Goal: Communication & Community: Ask a question

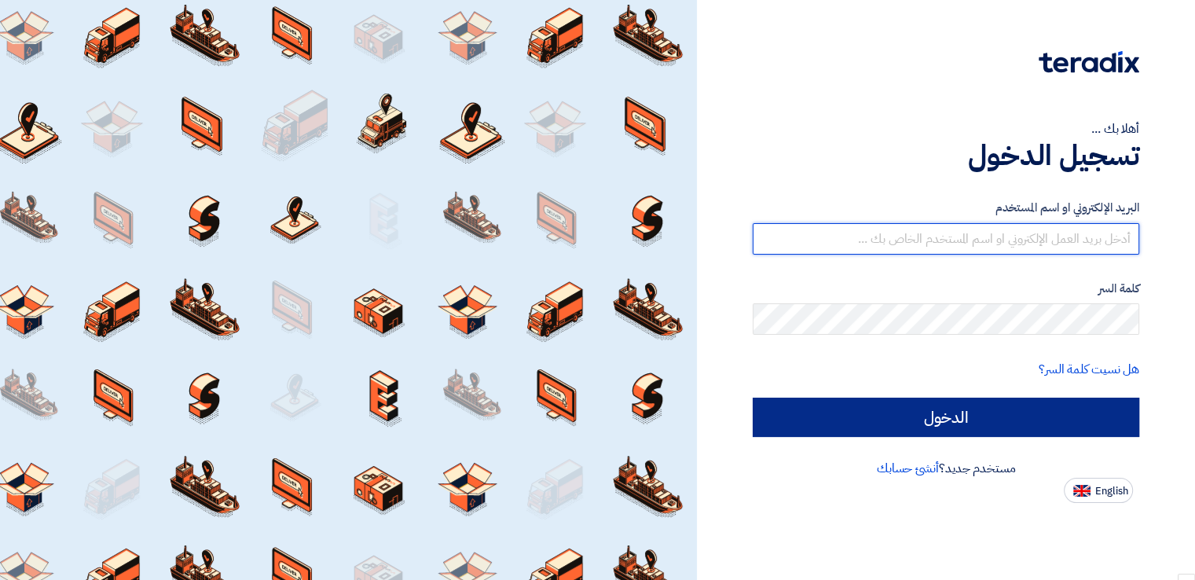
type input "[PERSON_NAME][EMAIL_ADDRESS][PERSON_NAME][DOMAIN_NAME]"
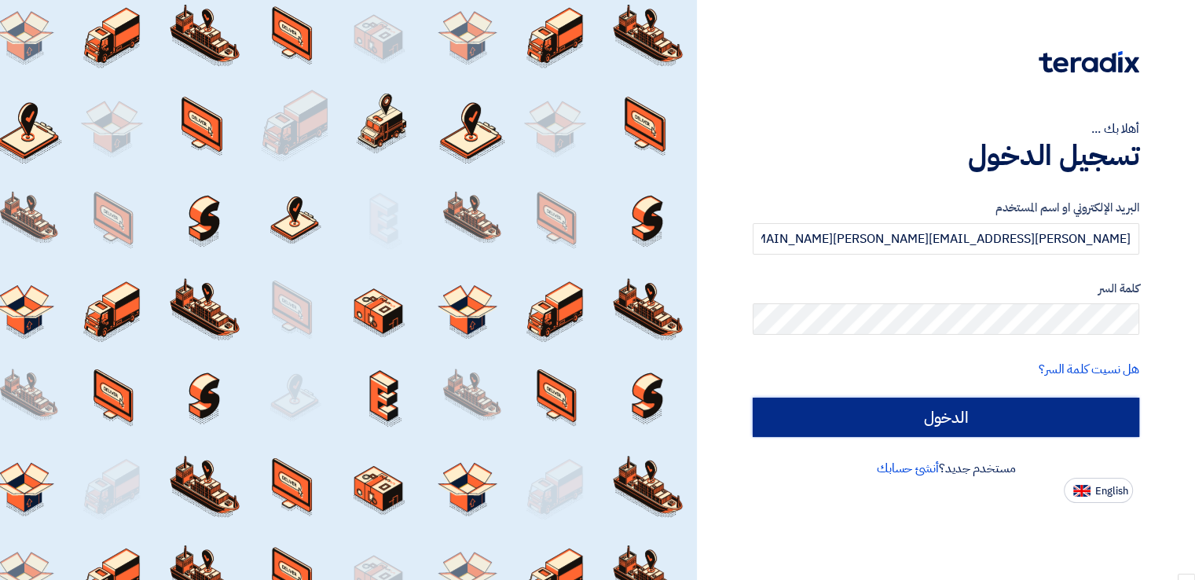
click at [952, 419] on input "الدخول" at bounding box center [945, 416] width 386 height 39
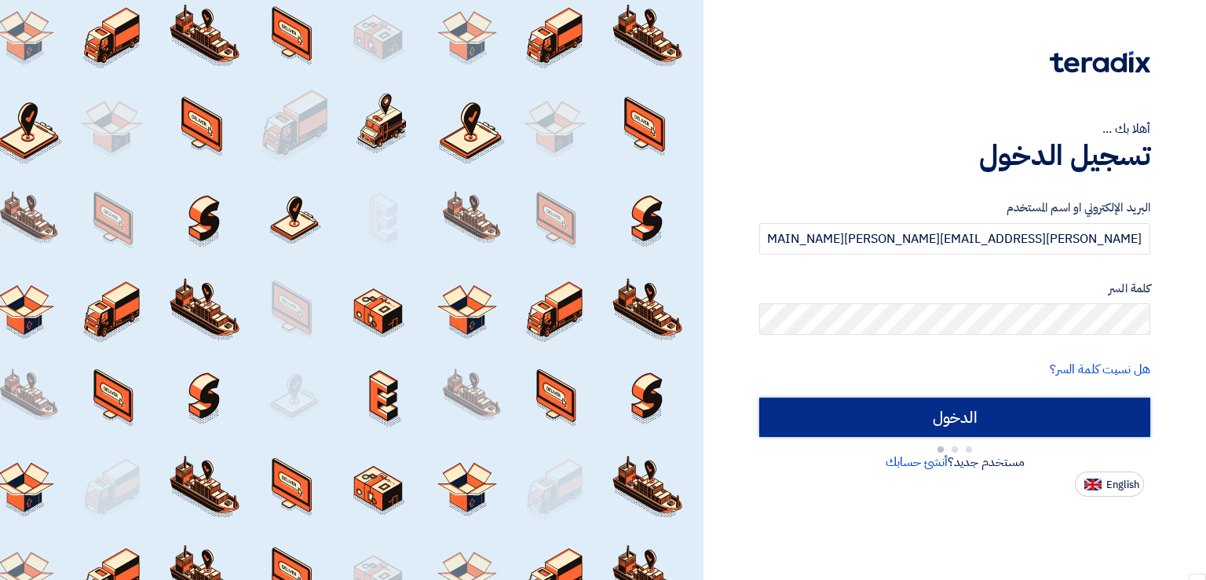
type input "Sign in"
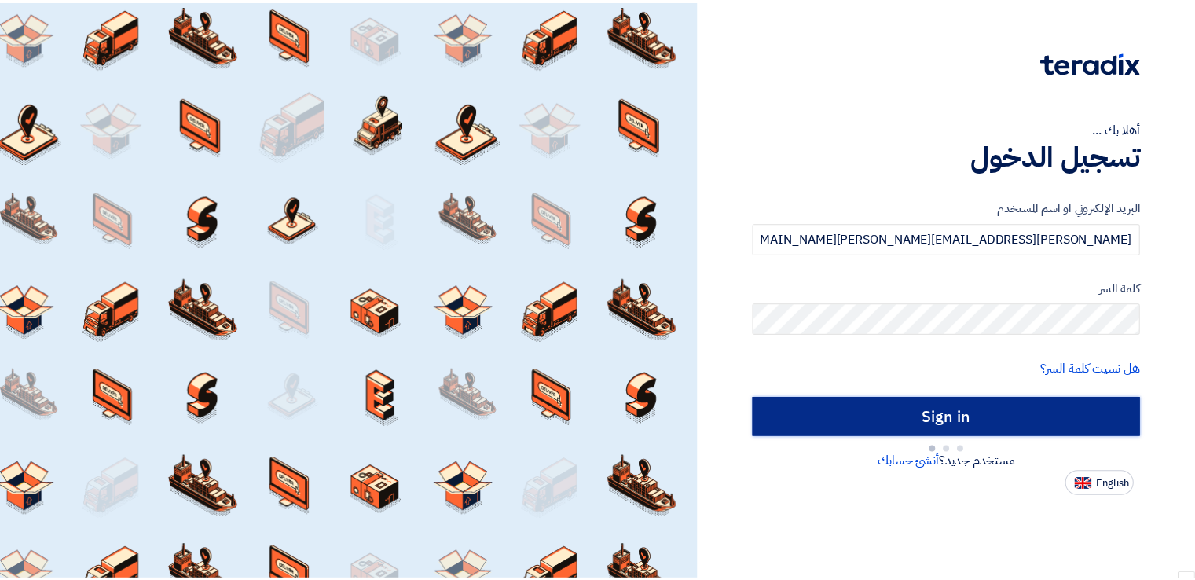
scroll to position [1052, 0]
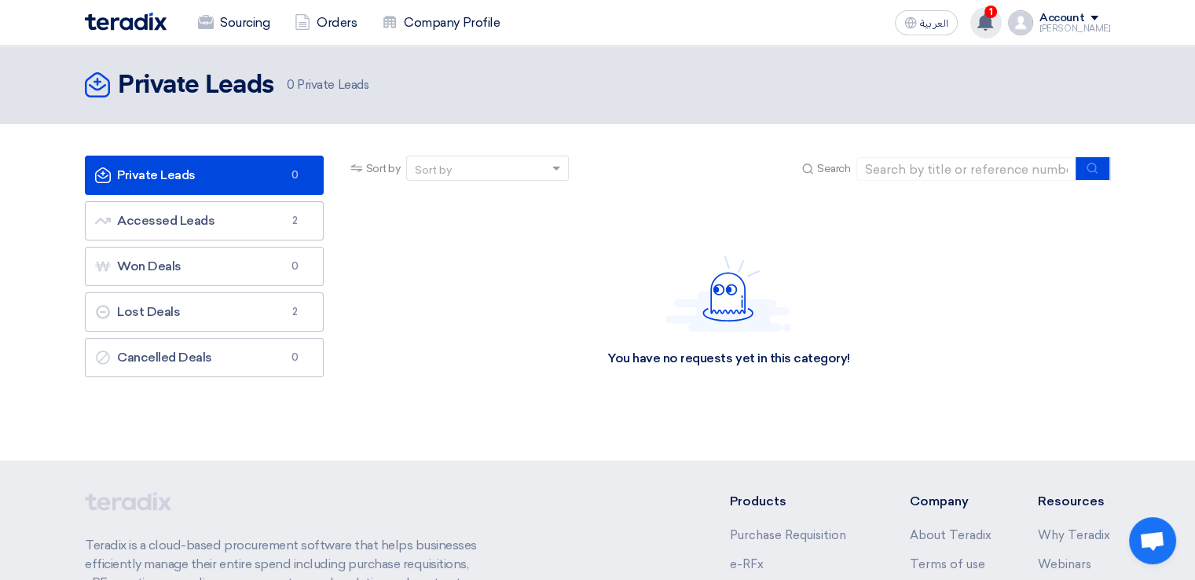
click at [993, 22] on use at bounding box center [985, 21] width 16 height 17
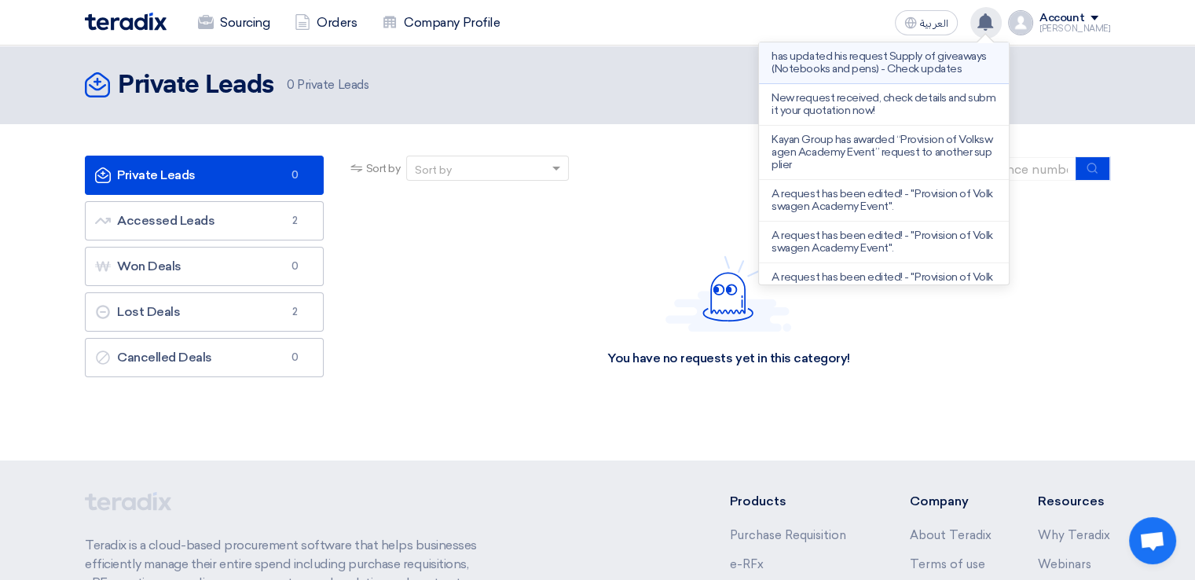
click at [875, 61] on p "has updated his request Supply of giveaways (Notebooks and pens) - Check updates" at bounding box center [883, 62] width 225 height 25
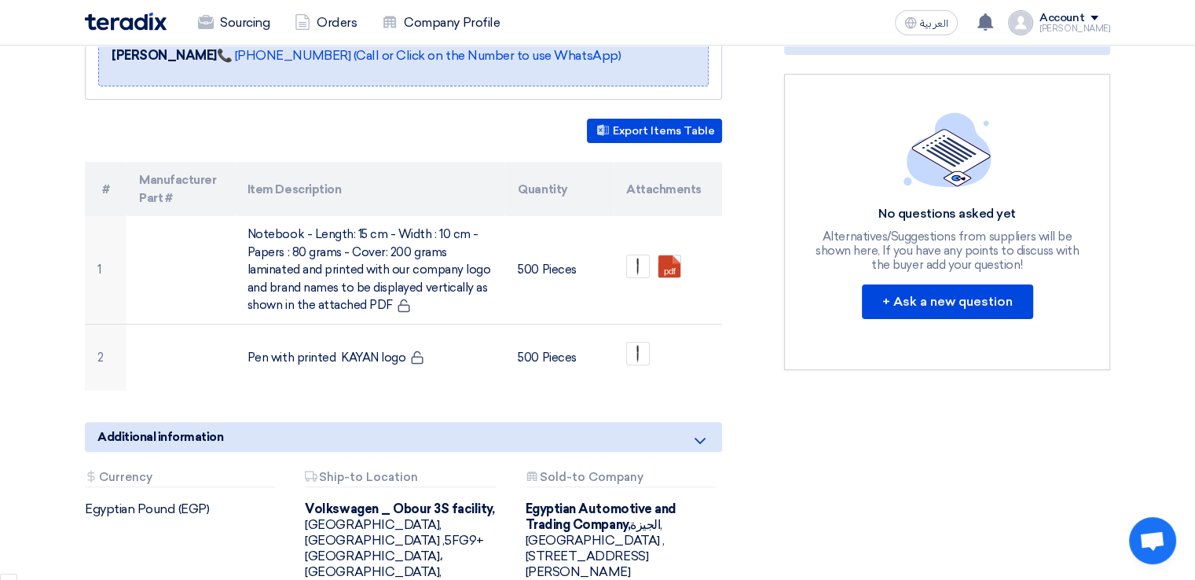
scroll to position [387, 0]
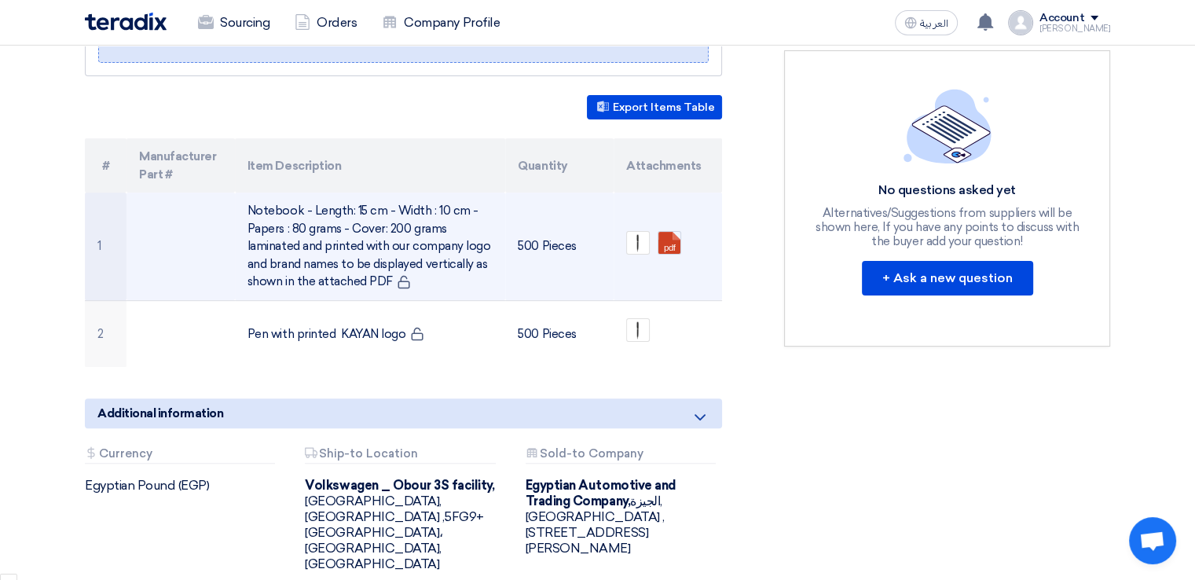
drag, startPoint x: 275, startPoint y: 206, endPoint x: 386, endPoint y: 265, distance: 126.1
type textarea "Notebook - Length: 15 cm - Width : 10 cm - Papers : 80 grams - Cover: 200 grams…"
click at [386, 265] on td "Notebook - Length: 15 cm - Width : 10 cm - Papers : 80 grams - Cover: 200 grams…" at bounding box center [370, 246] width 271 height 108
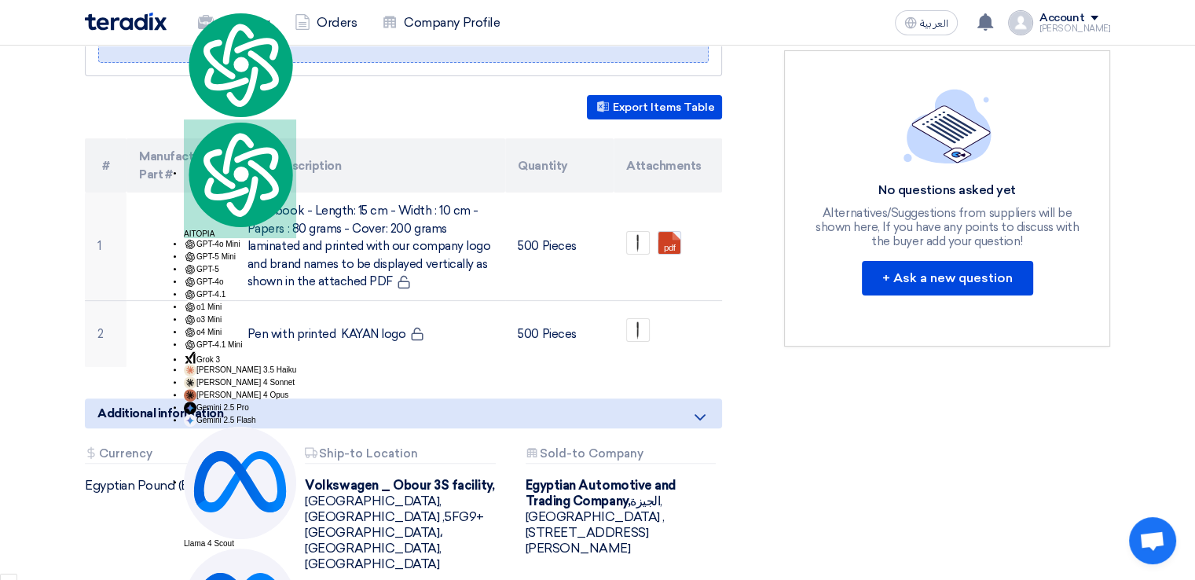
drag, startPoint x: 855, startPoint y: 381, endPoint x: 869, endPoint y: 371, distance: 17.4
click at [856, 381] on div "RFx Timeline RFx Deadline Time Remaining 1 Day : 2 Hr : 0 Min Questions Wall No…" at bounding box center [947, 230] width 350 height 760
click at [943, 251] on div "No questions asked yet Alternatives/Suggestions from suppliers will be shown he…" at bounding box center [947, 198] width 267 height 219
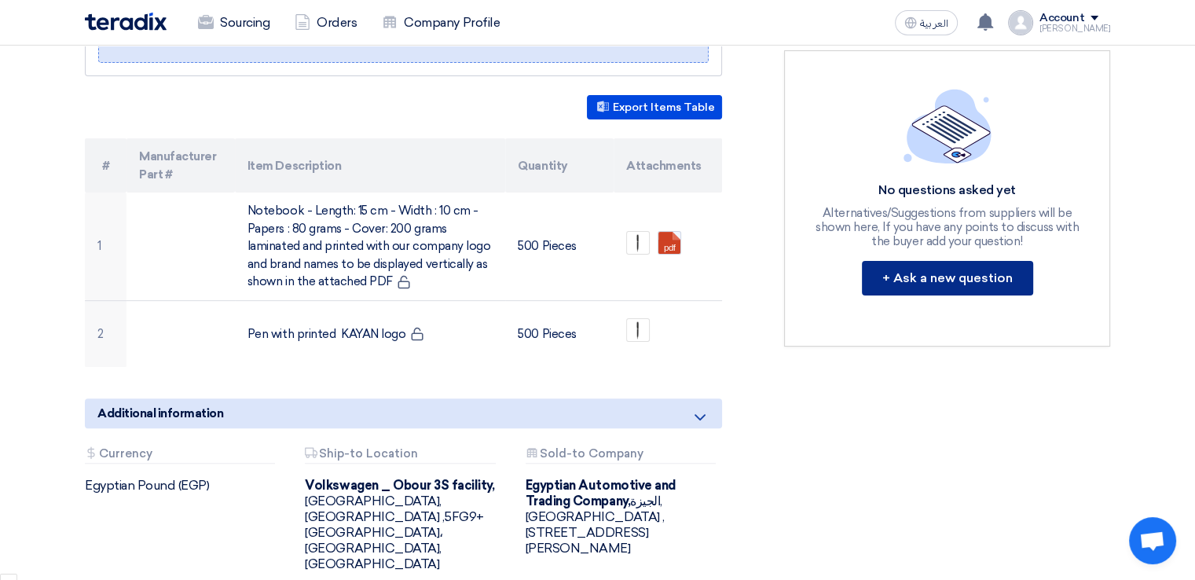
click at [924, 270] on button "+ Ask a new question" at bounding box center [947, 278] width 171 height 35
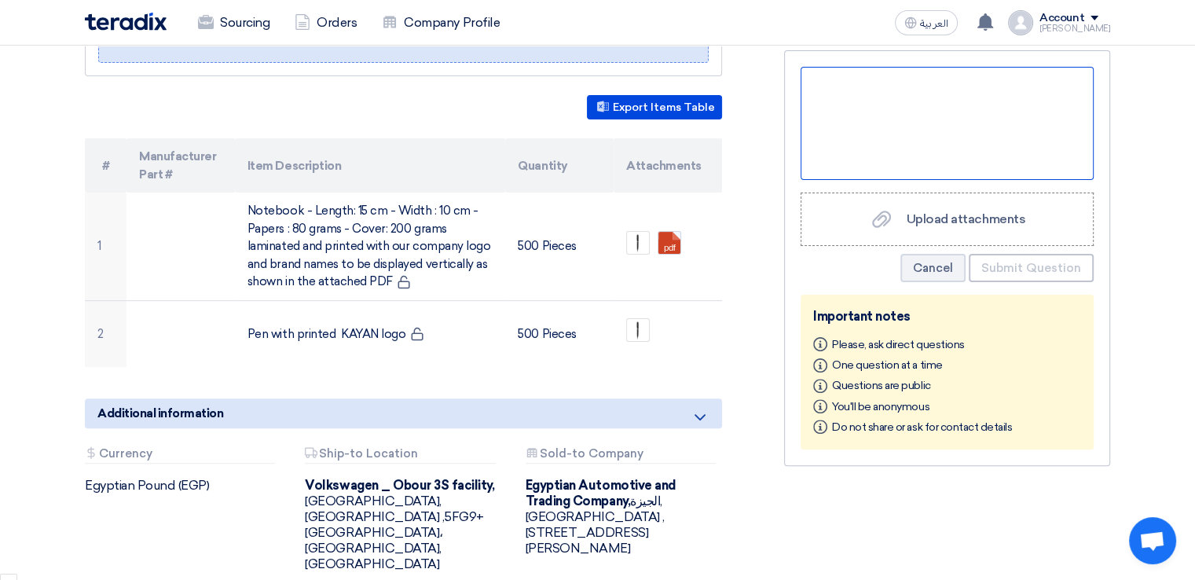
click at [906, 114] on div at bounding box center [946, 123] width 293 height 113
click at [936, 117] on div at bounding box center [946, 123] width 293 height 113
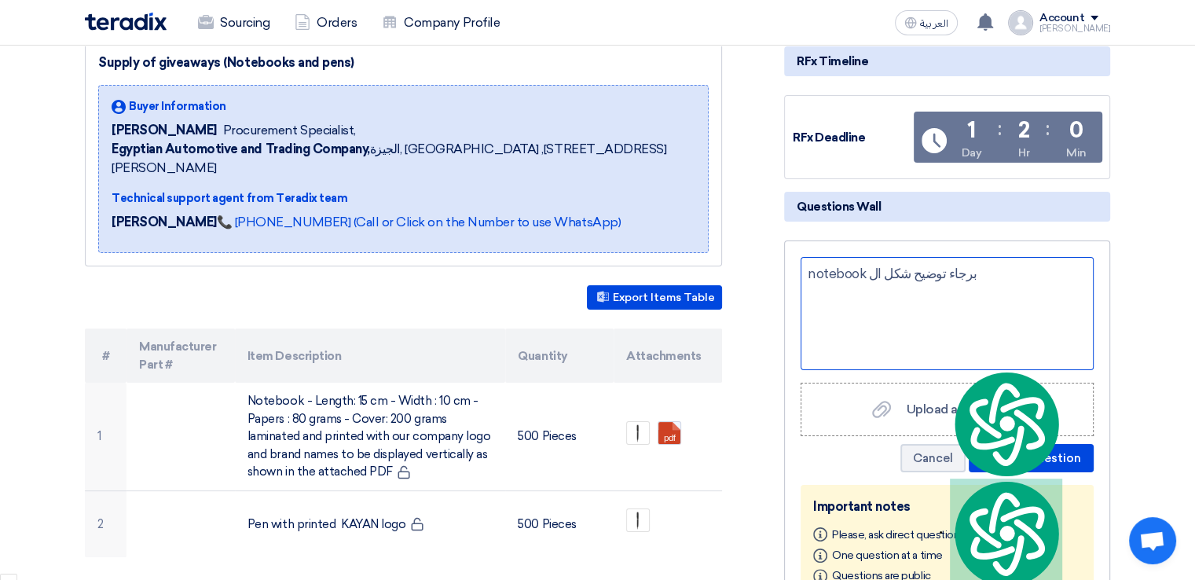
scroll to position [194, 0]
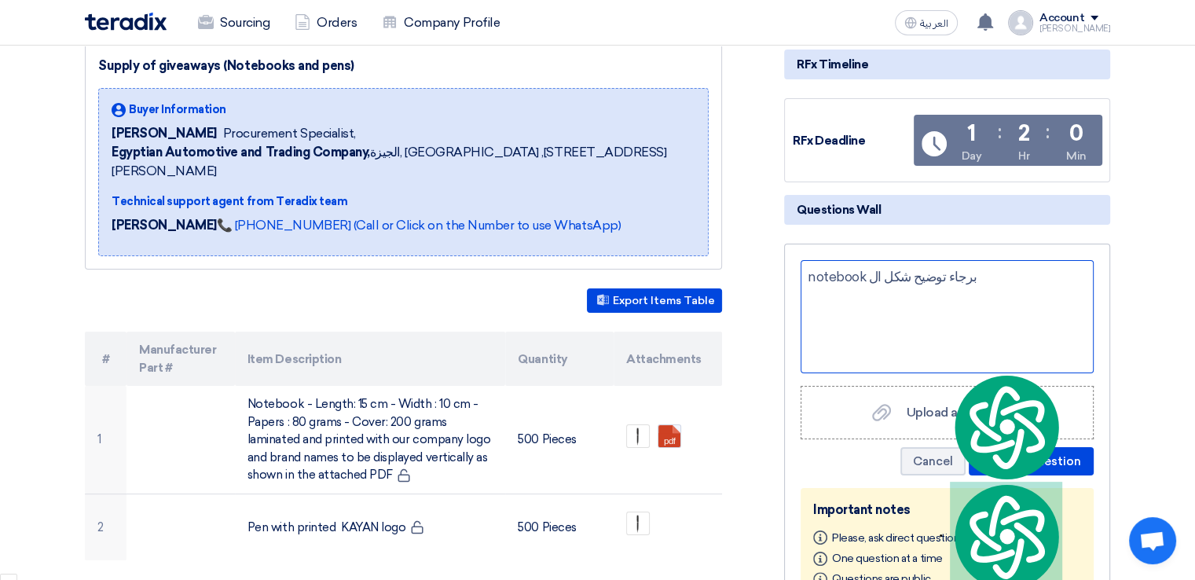
click at [986, 271] on div "برجاء توضيح شكل ال notebook" at bounding box center [946, 277] width 279 height 20
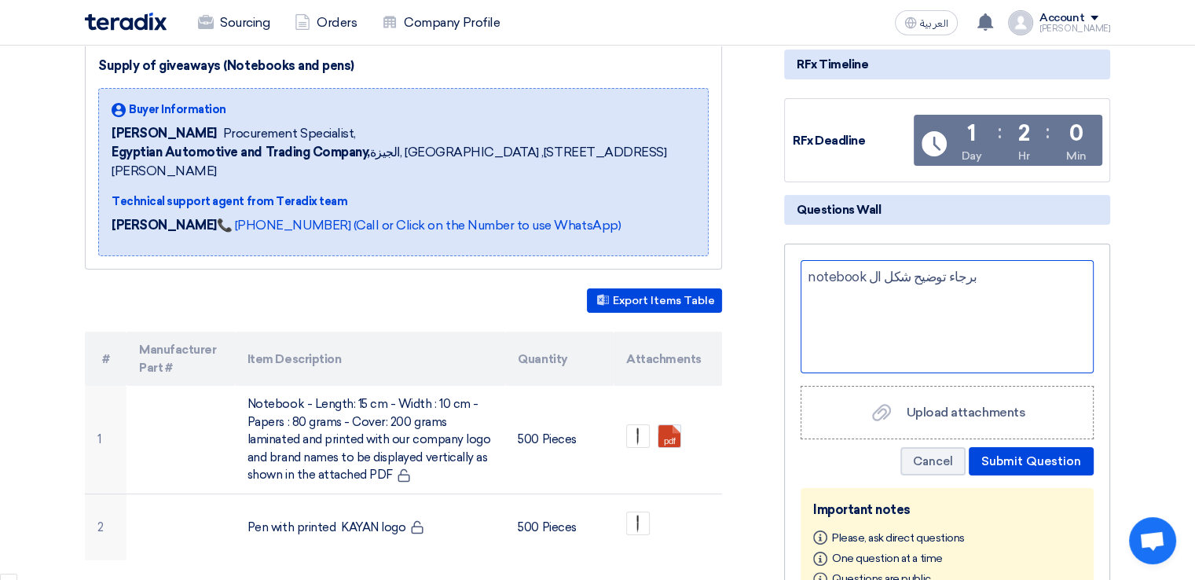
click at [805, 280] on div "برجاء توضيح شكل ال notebook" at bounding box center [946, 316] width 293 height 113
click at [894, 278] on span "برجاء توضيح شكل ال notebook وتوضيع عدد الورق الداخلي" at bounding box center [939, 287] width 264 height 36
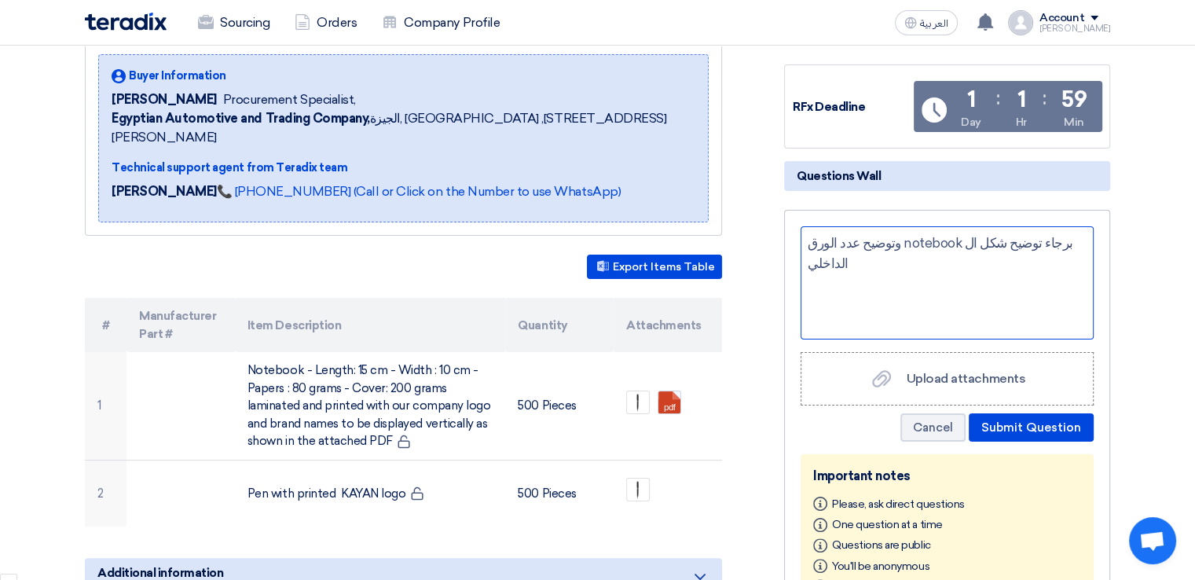
scroll to position [300, 0]
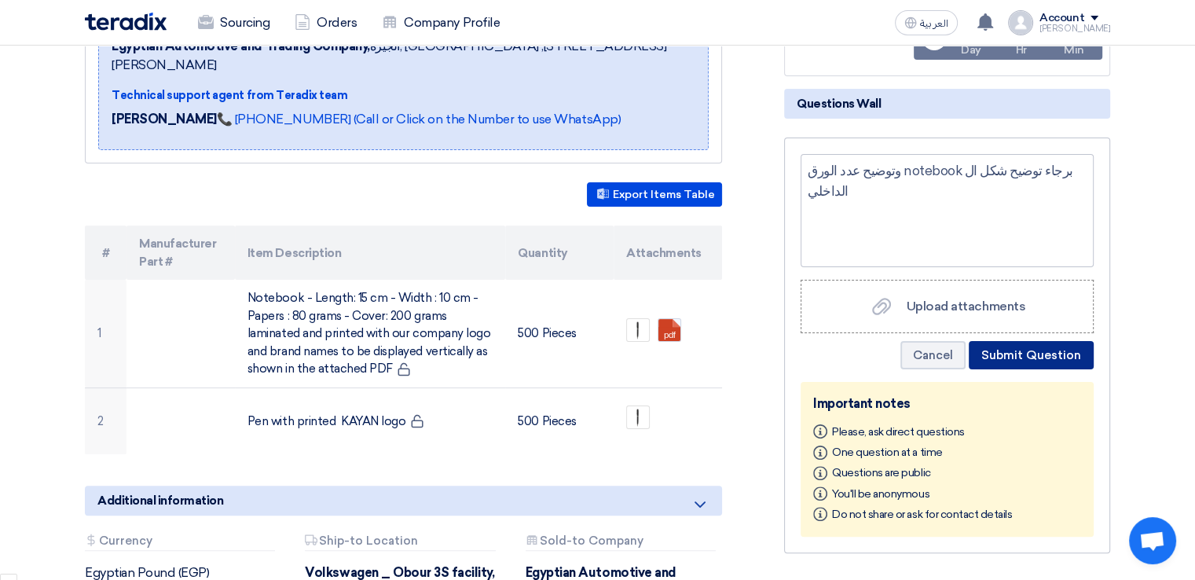
click at [1022, 353] on button "Submit Question" at bounding box center [1030, 355] width 125 height 28
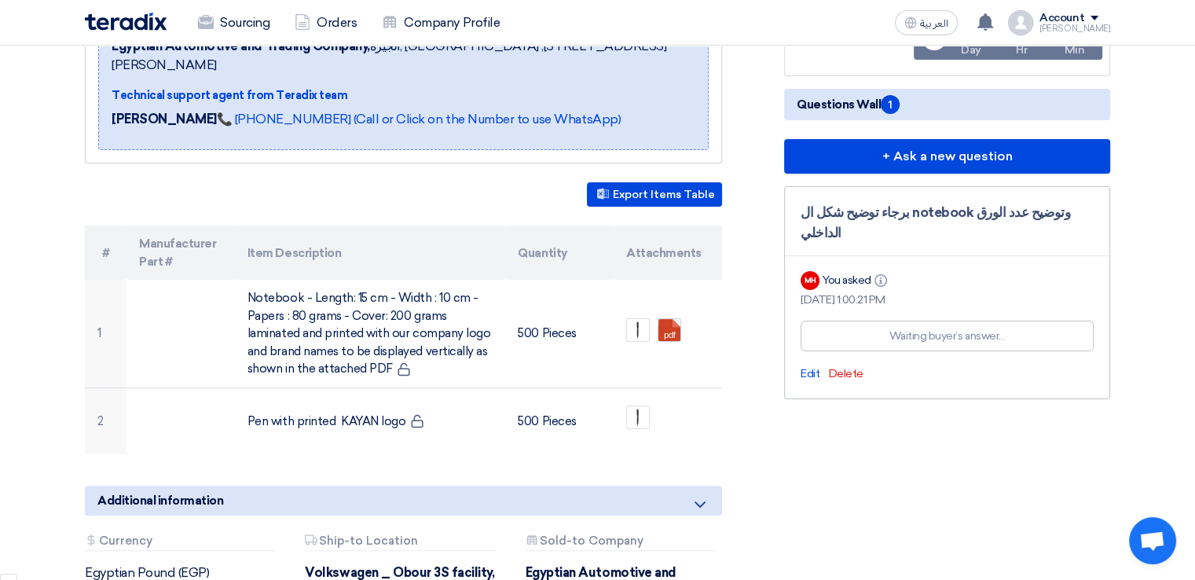
click at [849, 108] on span "Questions Wall 1" at bounding box center [847, 104] width 103 height 19
click at [897, 103] on span "1" at bounding box center [889, 104] width 19 height 19
